Goal: Find specific page/section: Find specific page/section

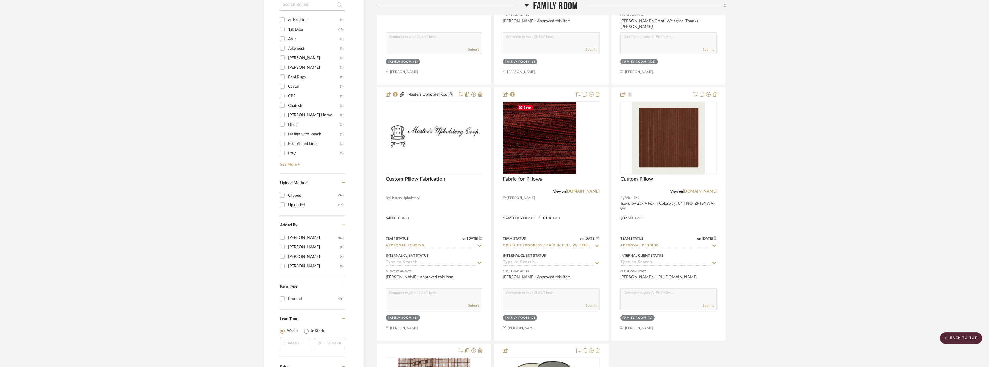
scroll to position [606, 0]
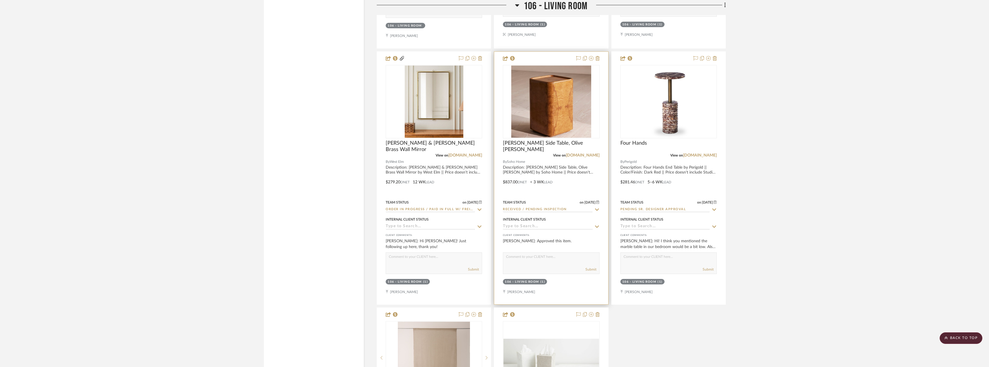
scroll to position [2626, 0]
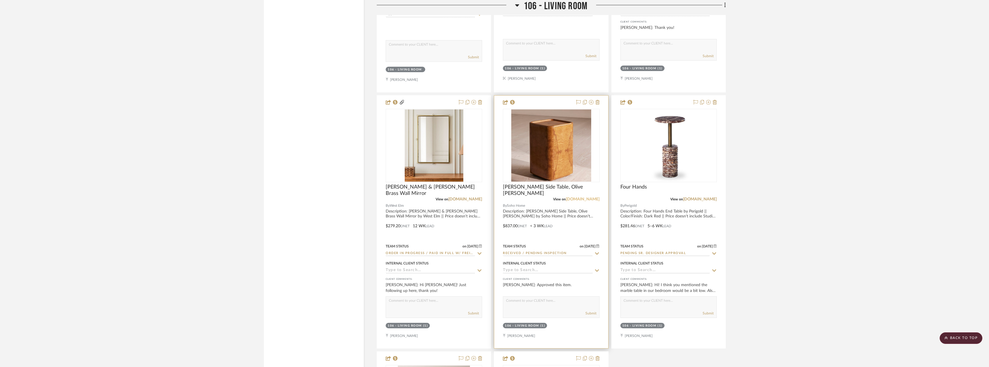
click at [590, 198] on link "[DOMAIN_NAME]" at bounding box center [583, 199] width 34 height 4
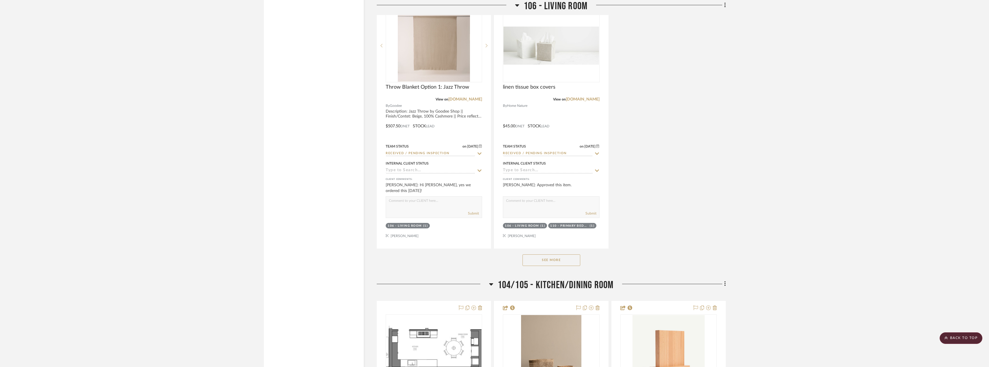
scroll to position [3001, 0]
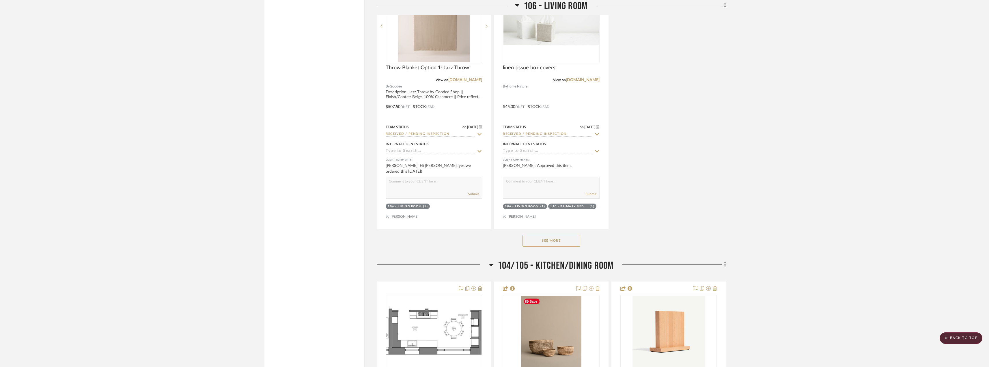
click at [545, 243] on button "See More" at bounding box center [551, 241] width 58 height 12
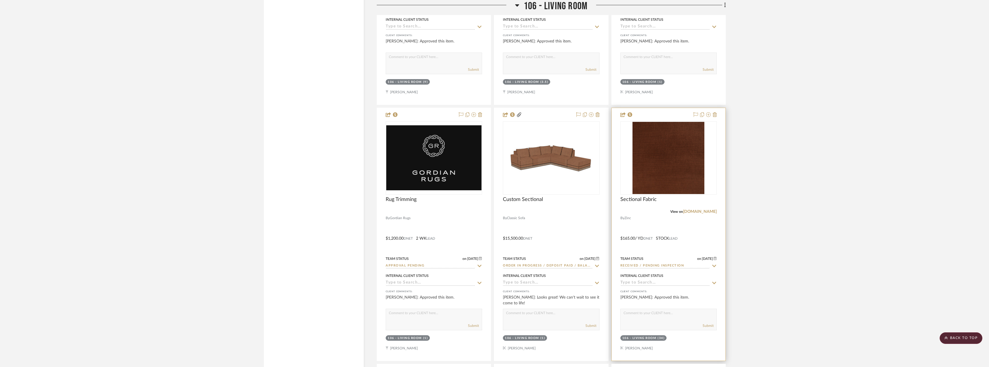
scroll to position [4733, 0]
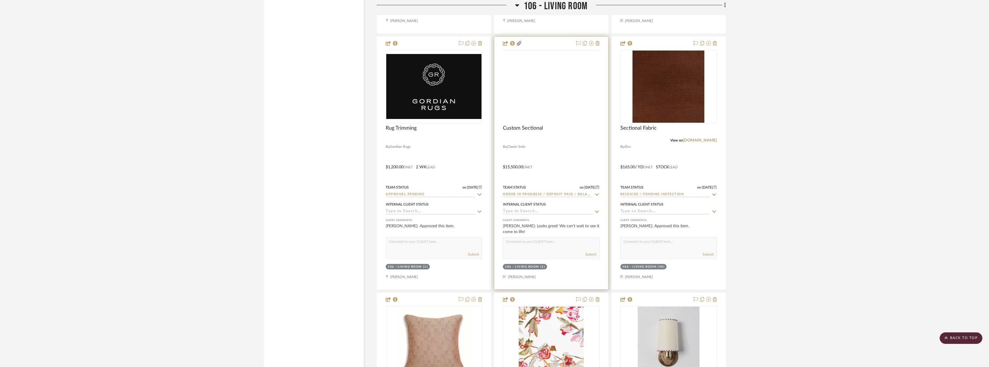
click at [0, 0] on img at bounding box center [0, 0] width 0 height 0
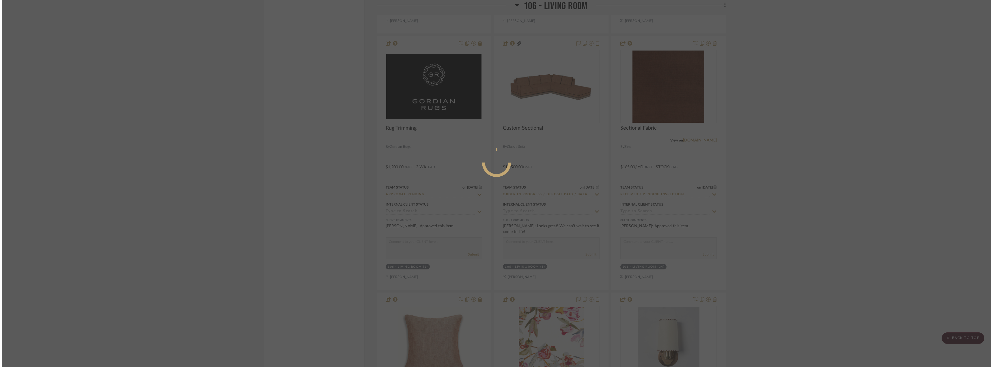
scroll to position [0, 0]
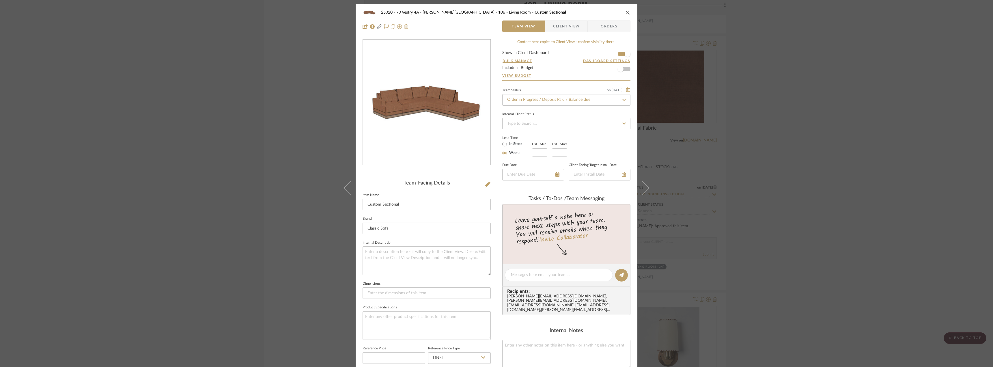
click at [566, 28] on span "Client View" at bounding box center [566, 26] width 27 height 12
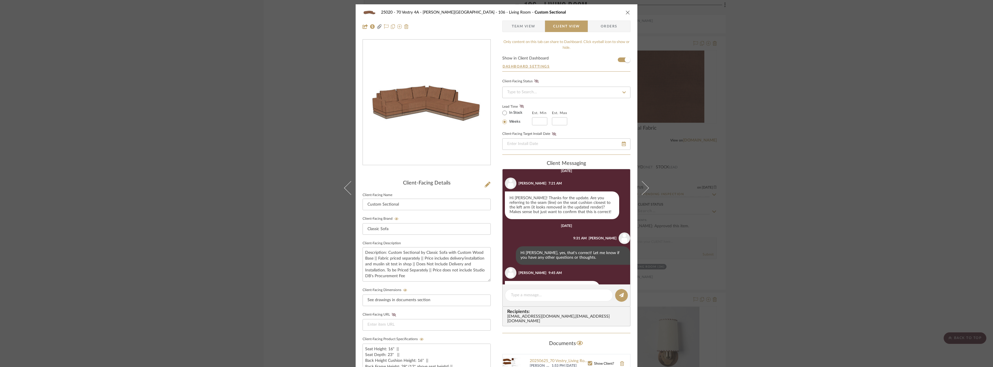
scroll to position [408, 0]
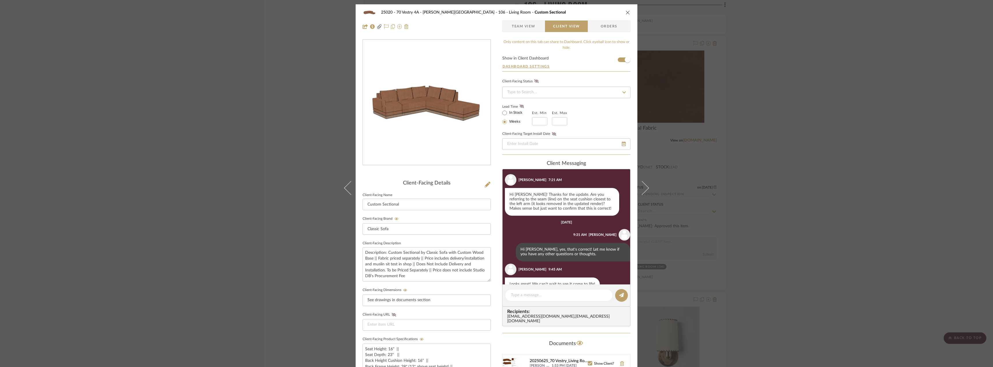
click at [566, 359] on div "20250625_70 Vestry_Living Room Sofa_Drawings for Fabrication.pdf" at bounding box center [559, 361] width 58 height 5
click at [802, 107] on div "25020 - 70 Vestry 4A - [PERSON_NAME] 106 - Living Room Custom Sectional Team Vi…" at bounding box center [496, 183] width 993 height 367
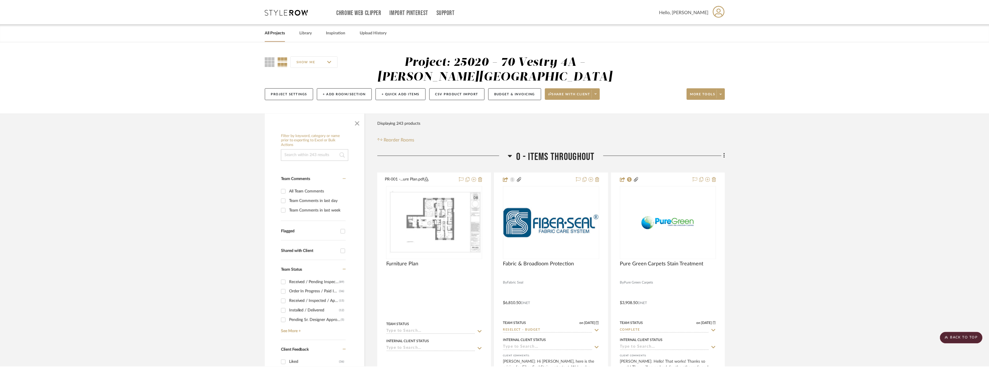
scroll to position [4733, 0]
